Goal: Contribute content: Add original content to the website for others to see

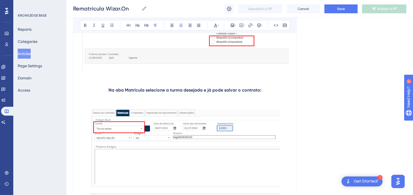
scroll to position [1168, 0]
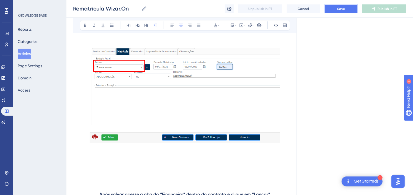
click at [338, 11] on button "Save" at bounding box center [340, 8] width 33 height 9
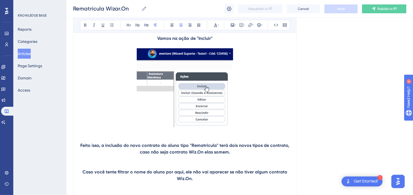
scroll to position [984, 0]
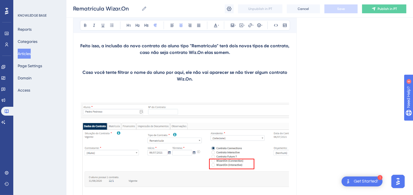
click at [342, 111] on div "Language Portuguese (Default) Rematrícula Wizar.On Bold Italic Underline Bullet…" at bounding box center [239, 76] width 333 height 2048
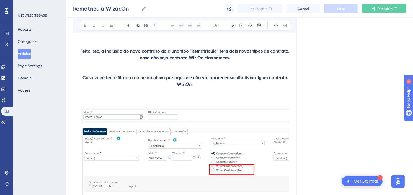
scroll to position [953, 0]
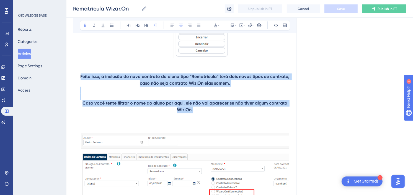
drag, startPoint x: 197, startPoint y: 113, endPoint x: 82, endPoint y: 79, distance: 120.0
click at [82, 79] on div "REMATRICULA WIZ.ON Disponível para os contratos Connections e Interactive da mo…" at bounding box center [185, 128] width 210 height 1926
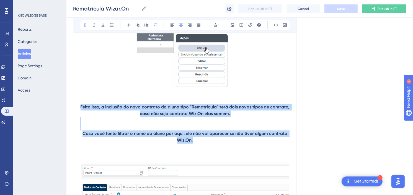
scroll to position [1014, 0]
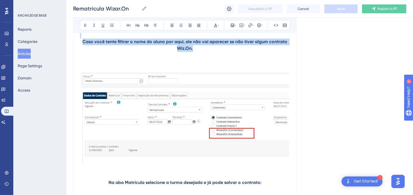
click at [198, 112] on img at bounding box center [185, 118] width 208 height 93
click at [187, 131] on img at bounding box center [185, 118] width 208 height 93
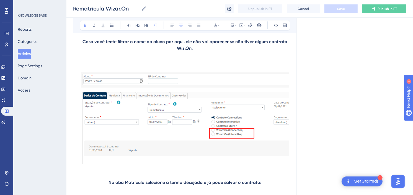
click at [200, 53] on p at bounding box center [185, 62] width 210 height 20
click at [193, 92] on img at bounding box center [185, 118] width 208 height 93
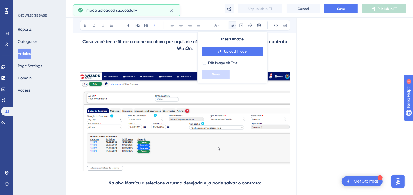
click at [352, 111] on div "Language Portuguese (Default) Rematrícula Wizar.On Bold Italic Underline Bullet…" at bounding box center [239, 45] width 333 height 2049
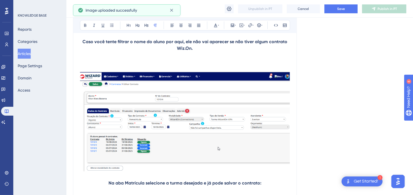
scroll to position [1045, 0]
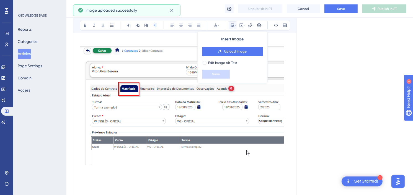
scroll to position [1229, 0]
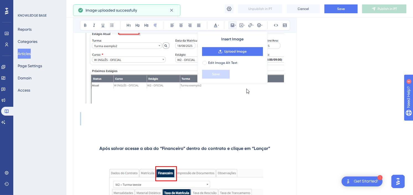
drag, startPoint x: 206, startPoint y: 132, endPoint x: 205, endPoint y: 121, distance: 10.9
click at [205, 121] on p at bounding box center [185, 65] width 210 height 161
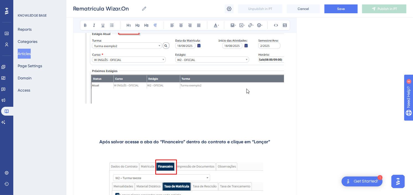
click at [183, 132] on p at bounding box center [185, 62] width 210 height 154
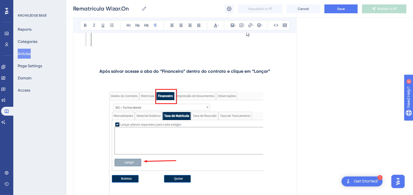
scroll to position [1291, 0]
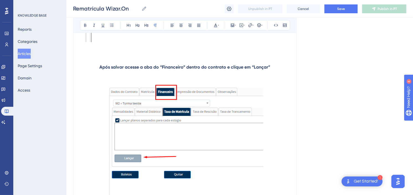
click at [218, 134] on img at bounding box center [184, 139] width 157 height 111
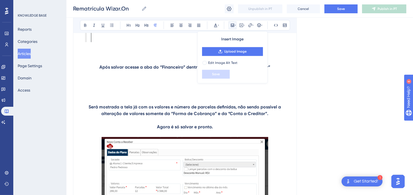
click at [174, 157] on img at bounding box center [184, 197] width 166 height 121
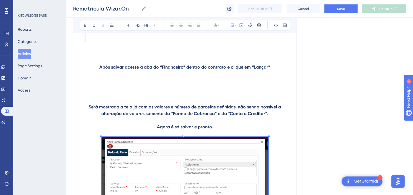
click at [209, 161] on img at bounding box center [184, 197] width 166 height 121
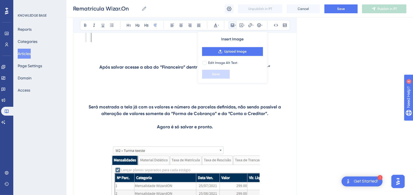
click at [183, 87] on p at bounding box center [185, 94] width 210 height 20
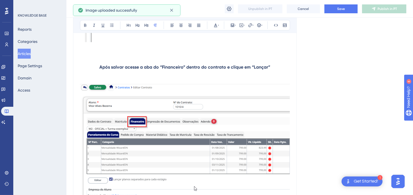
click at [197, 81] on p at bounding box center [185, 77] width 210 height 13
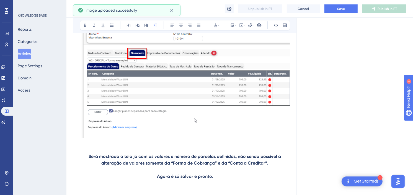
scroll to position [1414, 0]
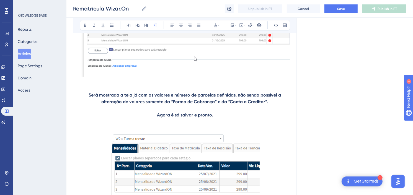
click at [170, 88] on p at bounding box center [185, 23] width 210 height 138
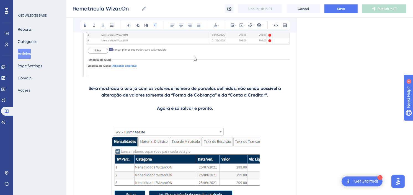
click at [234, 117] on p at bounding box center [185, 115] width 210 height 7
click at [208, 116] on p at bounding box center [185, 115] width 210 height 7
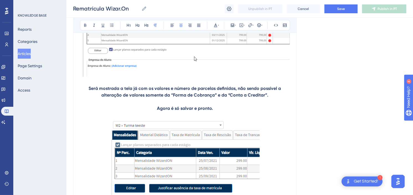
scroll to position [1445, 0]
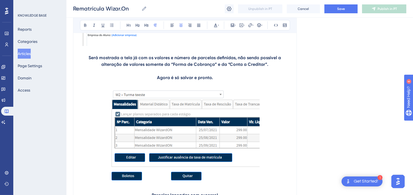
click at [203, 136] on img at bounding box center [184, 136] width 149 height 96
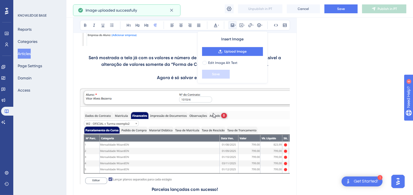
click at [150, 70] on p at bounding box center [185, 71] width 210 height 7
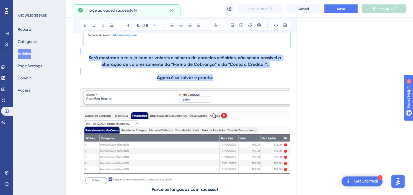
drag, startPoint x: 143, startPoint y: 68, endPoint x: 85, endPoint y: 53, distance: 60.2
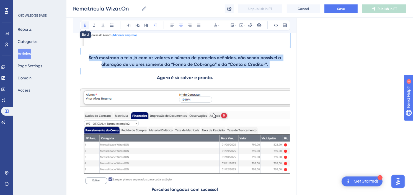
click at [82, 23] on button at bounding box center [85, 25] width 8 height 8
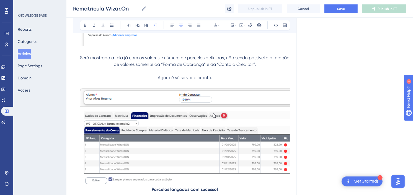
click at [248, 82] on p at bounding box center [185, 84] width 210 height 7
drag, startPoint x: 161, startPoint y: 64, endPoint x: 258, endPoint y: 64, distance: 97.1
click at [258, 64] on p "Será mostrada a tela já com os valores e número de parcelas definidas, não send…" at bounding box center [185, 60] width 210 height 13
click at [85, 27] on icon at bounding box center [85, 25] width 4 height 4
click at [237, 81] on p at bounding box center [185, 84] width 210 height 7
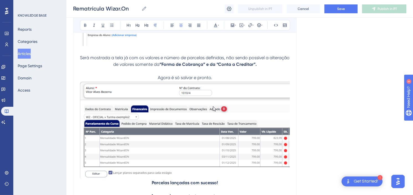
scroll to position [1537, 0]
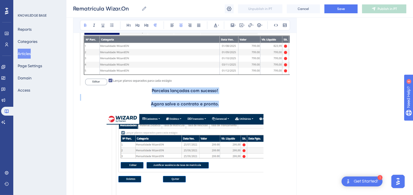
drag, startPoint x: 221, startPoint y: 104, endPoint x: 150, endPoint y: 92, distance: 71.8
click at [83, 24] on icon at bounding box center [85, 25] width 4 height 4
click at [250, 100] on p at bounding box center [185, 97] width 210 height 7
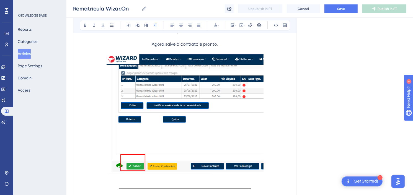
scroll to position [1598, 0]
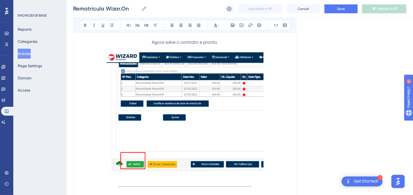
click at [232, 96] on img at bounding box center [184, 111] width 157 height 119
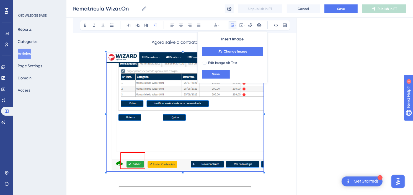
click at [214, 112] on img at bounding box center [184, 111] width 157 height 119
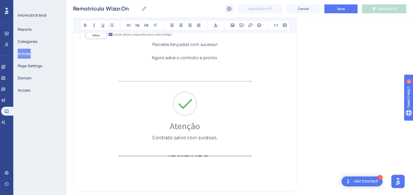
scroll to position [1539, 0]
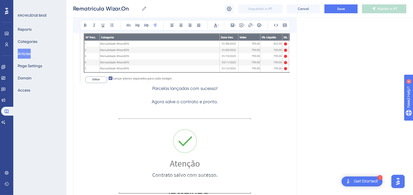
click at [222, 147] on img at bounding box center [185, 155] width 132 height 75
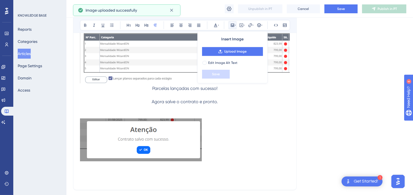
click at [154, 152] on img at bounding box center [141, 139] width 122 height 43
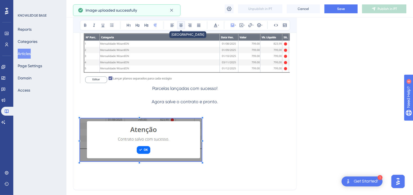
click at [182, 27] on icon at bounding box center [181, 25] width 4 height 4
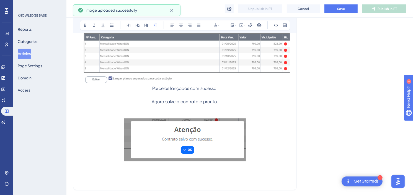
click at [222, 114] on p at bounding box center [185, 111] width 210 height 13
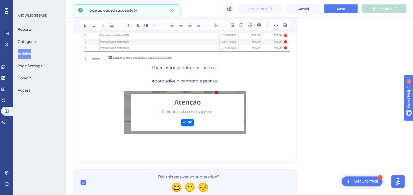
scroll to position [1570, 0]
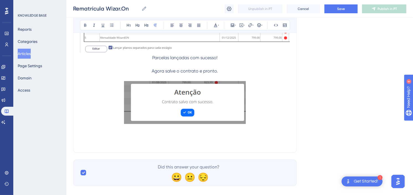
click at [215, 140] on p at bounding box center [185, 142] width 210 height 7
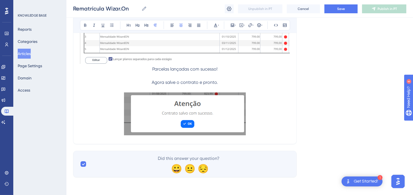
scroll to position [1559, 0]
drag, startPoint x: 309, startPoint y: 107, endPoint x: 313, endPoint y: 107, distance: 3.9
click at [351, 7] on button "Save" at bounding box center [340, 8] width 33 height 9
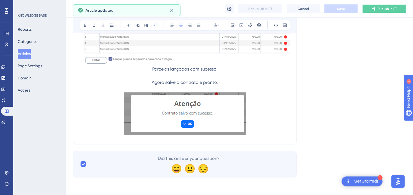
click at [381, 9] on span "Publish in PT" at bounding box center [386, 9] width 19 height 4
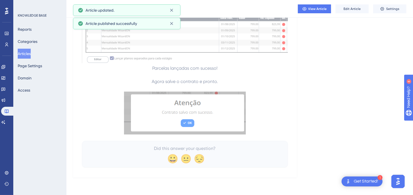
scroll to position [1520, 0]
click at [266, 118] on p at bounding box center [185, 114] width 206 height 45
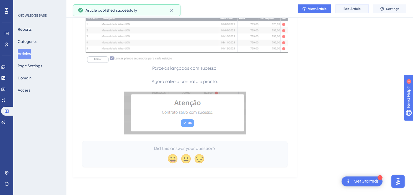
click at [347, 9] on span "Edit Article" at bounding box center [351, 9] width 17 height 4
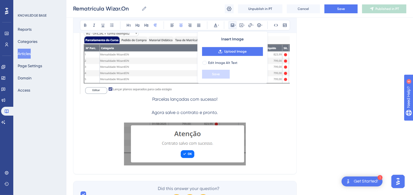
scroll to position [1559, 0]
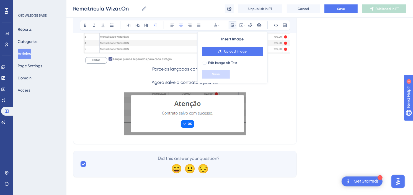
click at [270, 133] on p at bounding box center [185, 114] width 210 height 45
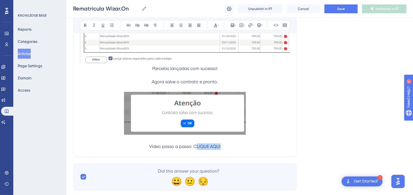
drag, startPoint x: 216, startPoint y: 148, endPoint x: 349, endPoint y: 34, distance: 175.0
click at [198, 149] on p "Vídeo passo a passo: CLIQUE AQUI" at bounding box center [185, 146] width 210 height 7
click at [340, 11] on button "Save" at bounding box center [340, 8] width 33 height 9
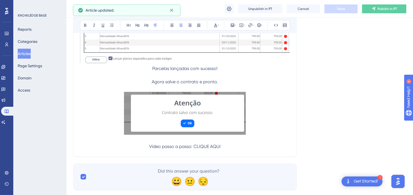
drag, startPoint x: 204, startPoint y: 149, endPoint x: 128, endPoint y: 70, distance: 109.9
click at [146, 149] on p "Vídeo passo a passo: CLIQUE AQUI" at bounding box center [185, 146] width 210 height 7
click at [82, 26] on button at bounding box center [85, 25] width 8 height 8
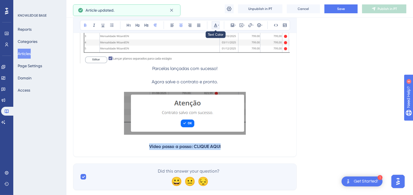
click at [219, 27] on button at bounding box center [216, 25] width 8 height 8
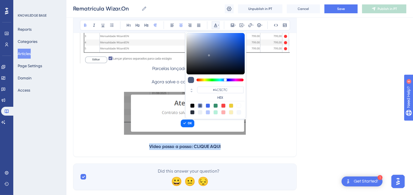
click at [224, 105] on div at bounding box center [223, 105] width 4 height 4
type input "#F84343"
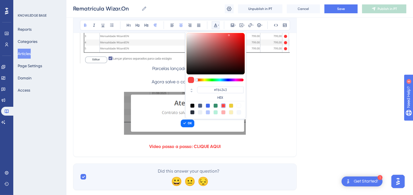
click at [272, 129] on p at bounding box center [185, 114] width 210 height 45
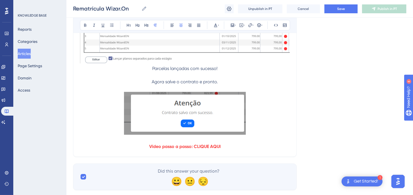
drag, startPoint x: 193, startPoint y: 149, endPoint x: 114, endPoint y: 48, distance: 127.9
click at [136, 147] on p "Vídeo passo a passo: CLIQUE AQUI" at bounding box center [185, 146] width 210 height 7
click at [83, 28] on button at bounding box center [85, 25] width 8 height 8
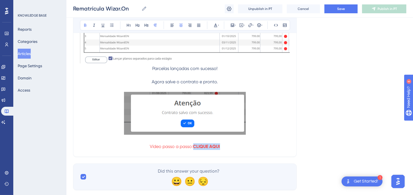
drag, startPoint x: 215, startPoint y: 148, endPoint x: 194, endPoint y: 149, distance: 20.5
click at [194, 149] on p "Vídeo passo a passo: CLIQUE AQUI" at bounding box center [185, 146] width 210 height 7
click at [213, 25] on icon at bounding box center [215, 25] width 4 height 4
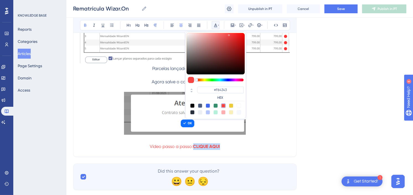
click at [207, 106] on div at bounding box center [207, 105] width 4 height 4
type input "#4169F0"
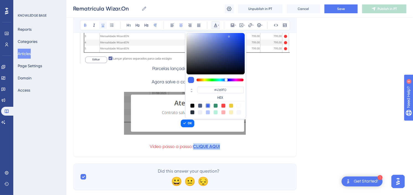
click at [102, 27] on icon at bounding box center [102, 26] width 3 height 4
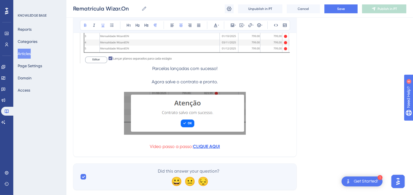
click at [264, 140] on p at bounding box center [185, 140] width 210 height 7
click at [342, 4] on div "Rematrícula Wizar.On Rematrícula Wizar.On Unpublish in PT Cancel Save Publish i…" at bounding box center [239, 9] width 346 height 18
click at [344, 9] on span "Save" at bounding box center [341, 9] width 8 height 4
click at [374, 7] on icon at bounding box center [373, 9] width 4 height 4
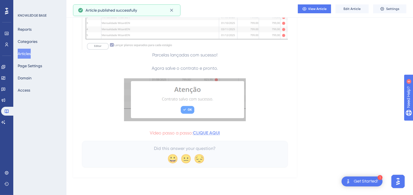
scroll to position [1533, 0]
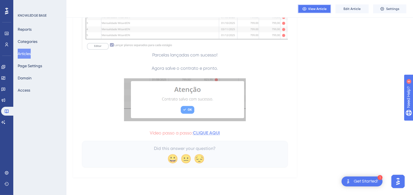
click at [319, 7] on span "View Article" at bounding box center [317, 9] width 19 height 4
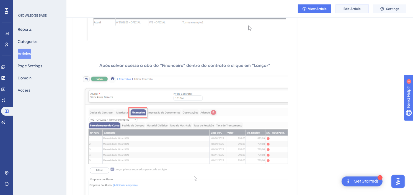
click at [352, 7] on span "Edit Article" at bounding box center [351, 9] width 17 height 4
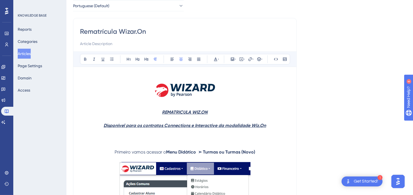
scroll to position [61, 0]
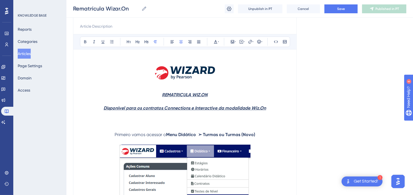
click at [210, 124] on p at bounding box center [185, 121] width 210 height 20
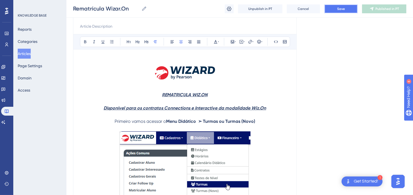
click at [347, 6] on button "Save" at bounding box center [340, 8] width 33 height 9
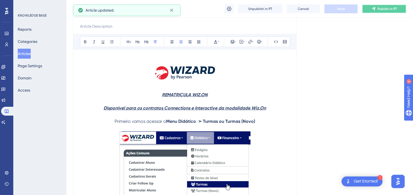
click at [389, 7] on span "Publish in PT" at bounding box center [386, 9] width 19 height 4
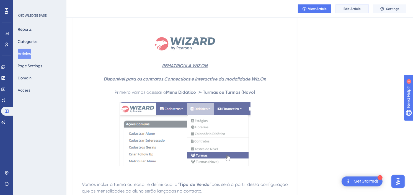
click at [350, 4] on button "Edit Article" at bounding box center [351, 8] width 33 height 9
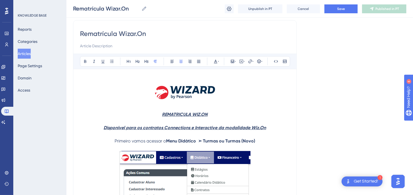
scroll to position [0, 0]
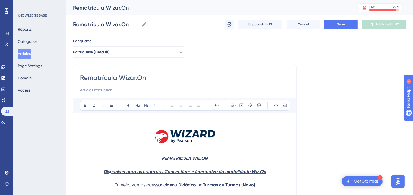
click at [128, 79] on input "Rematrícula Wizar.On" at bounding box center [185, 77] width 210 height 9
click at [136, 79] on input "Rematrícula Wizar.On" at bounding box center [185, 77] width 210 height 9
type input "Rematrícula Wizard.On"
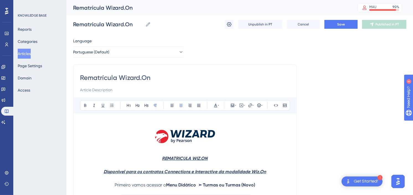
click at [340, 21] on button "Save" at bounding box center [340, 24] width 33 height 9
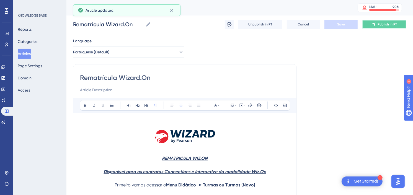
click at [381, 25] on span "Publish in PT" at bounding box center [386, 24] width 19 height 4
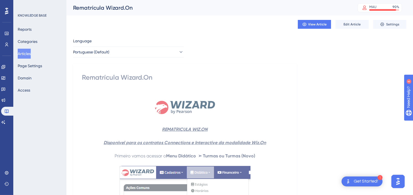
drag, startPoint x: 29, startPoint y: 53, endPoint x: 407, endPoint y: 176, distance: 397.9
click at [29, 53] on button "Articles" at bounding box center [24, 54] width 13 height 10
